Goal: Task Accomplishment & Management: Use online tool/utility

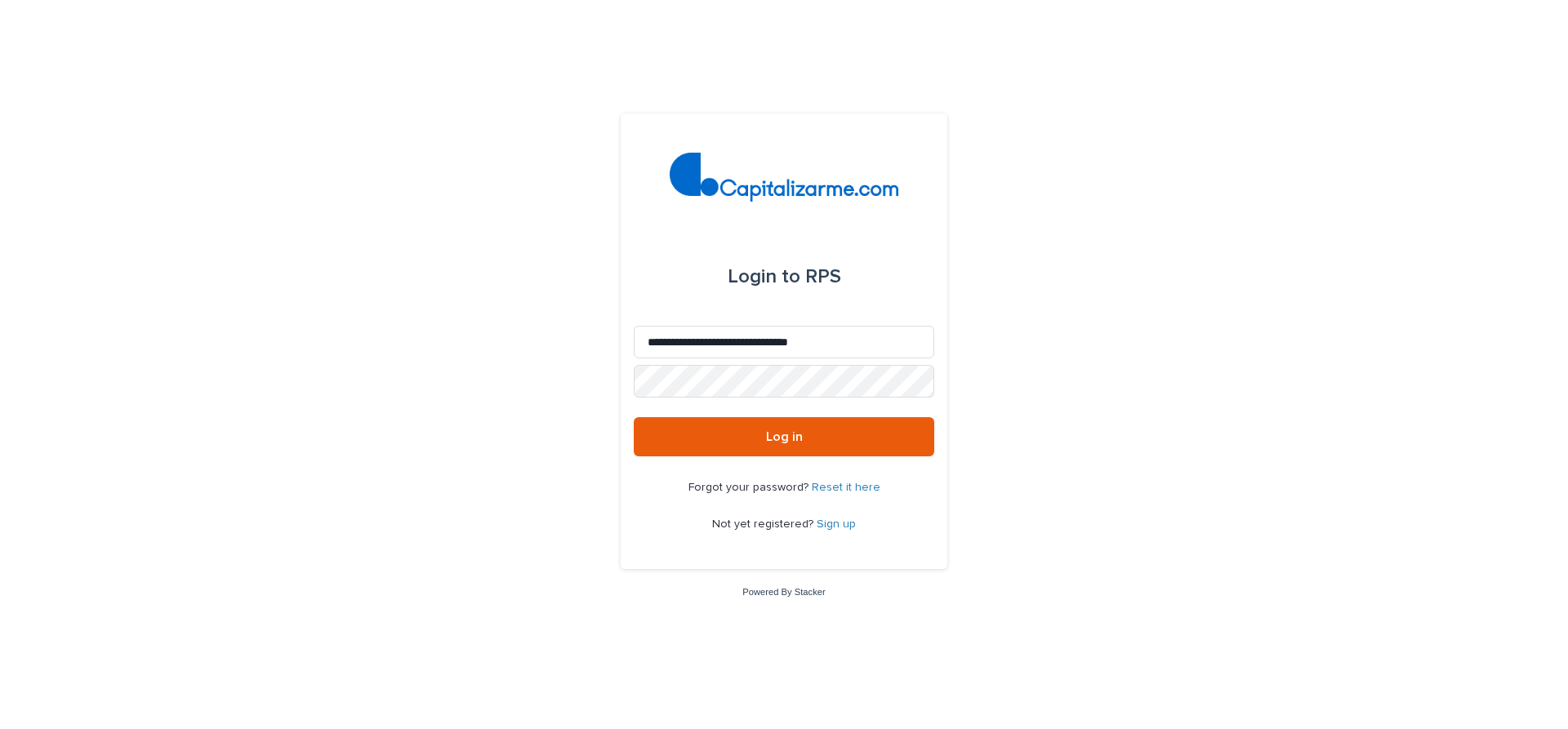
type input "**********"
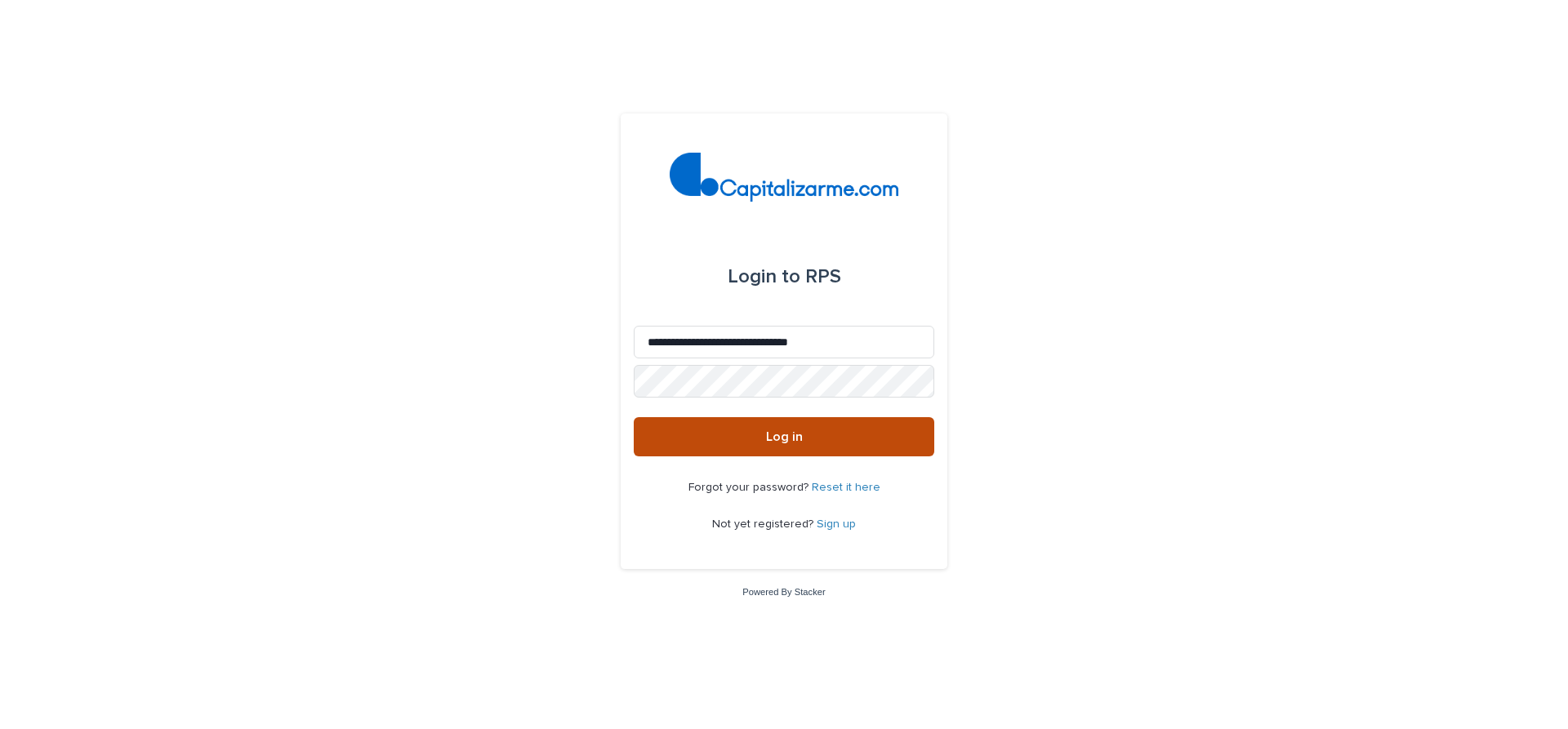
click at [784, 437] on span "Log in" at bounding box center [784, 436] width 36 height 13
